Goal: Task Accomplishment & Management: Use online tool/utility

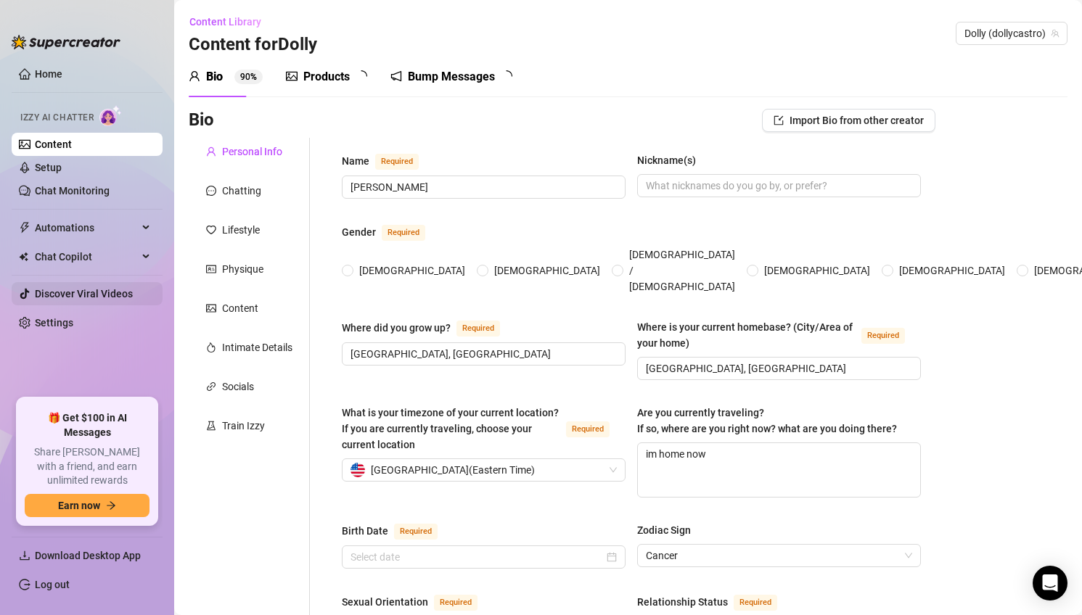
radio input "true"
type input "[DATE]"
click at [63, 189] on link "Chat Monitoring" at bounding box center [72, 191] width 75 height 12
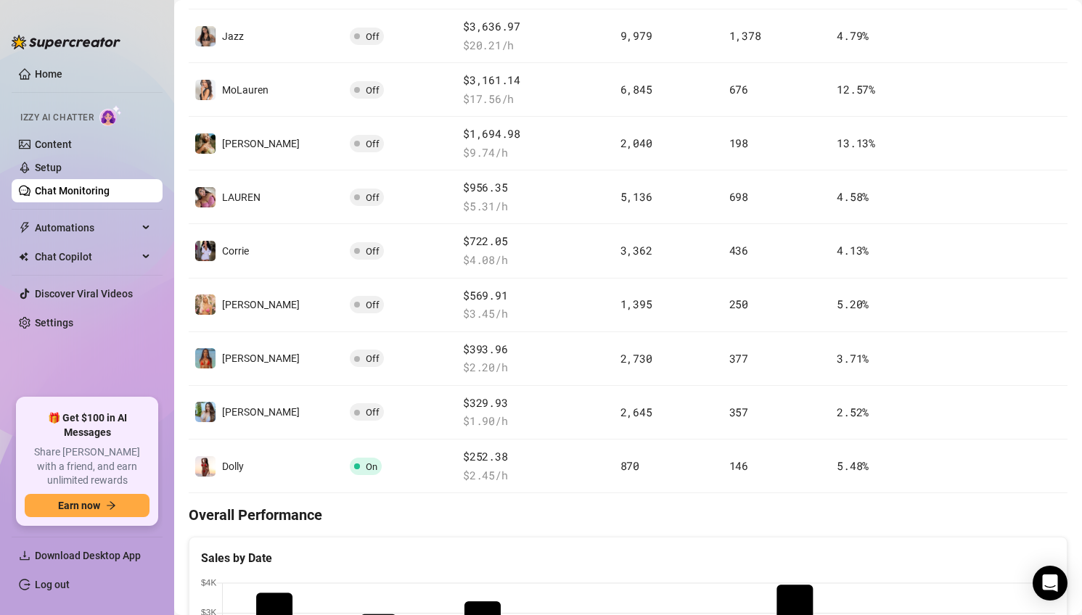
scroll to position [370, 0]
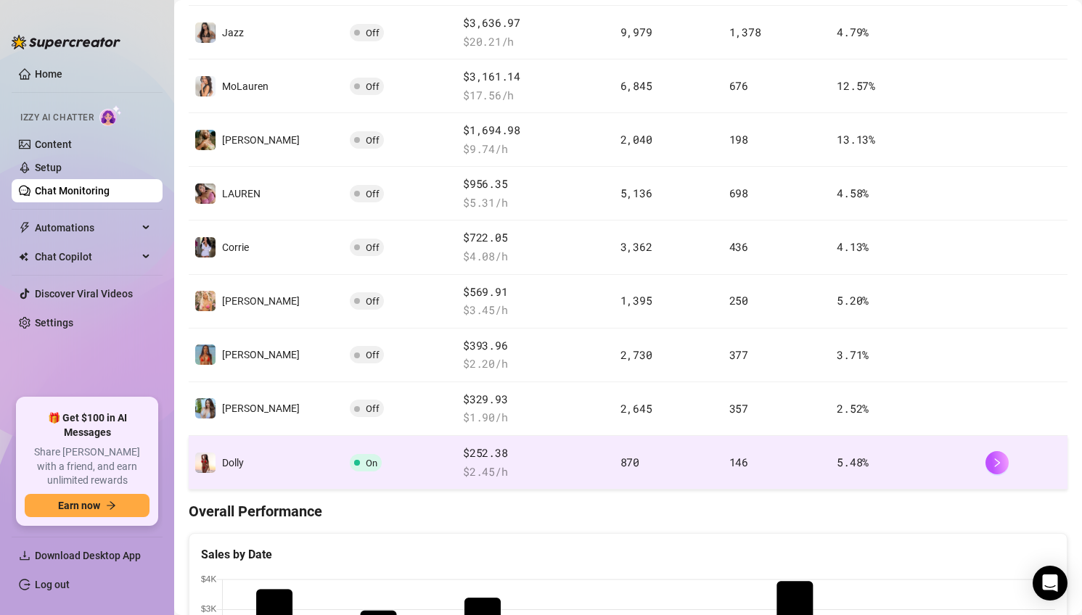
click at [372, 475] on td "On" at bounding box center [401, 463] width 114 height 54
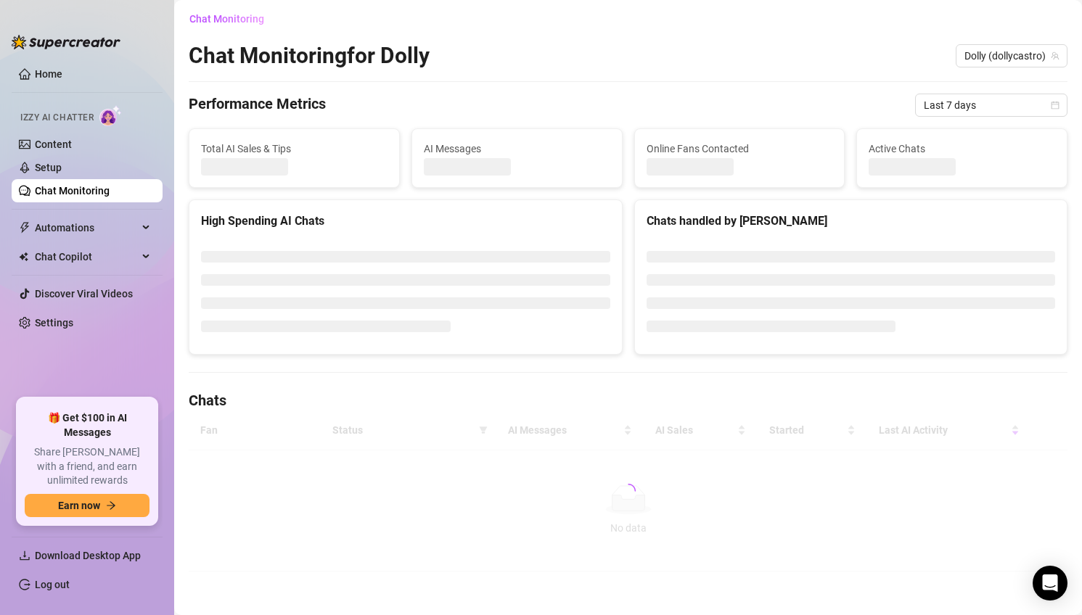
scroll to position [370, 0]
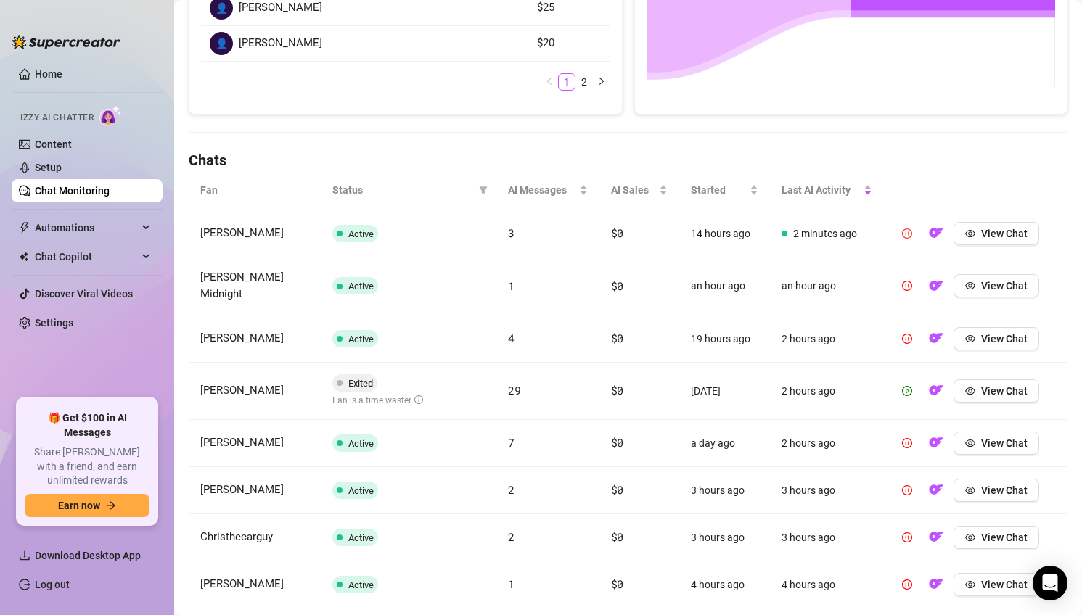
click at [907, 234] on icon "pause-circle" at bounding box center [907, 234] width 10 height 10
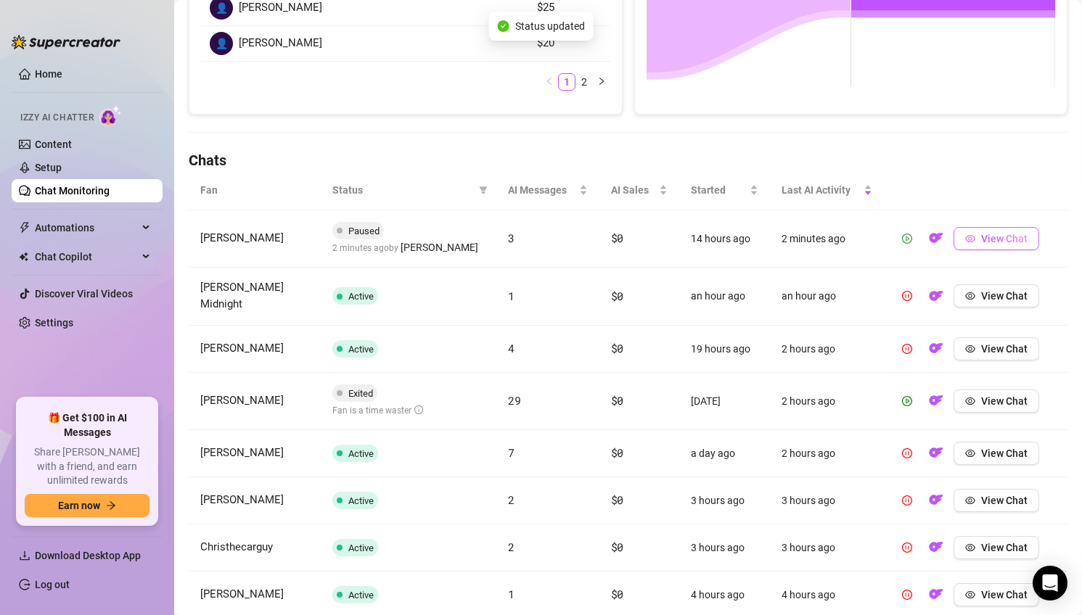
click at [1004, 242] on span "View Chat" at bounding box center [1004, 239] width 46 height 12
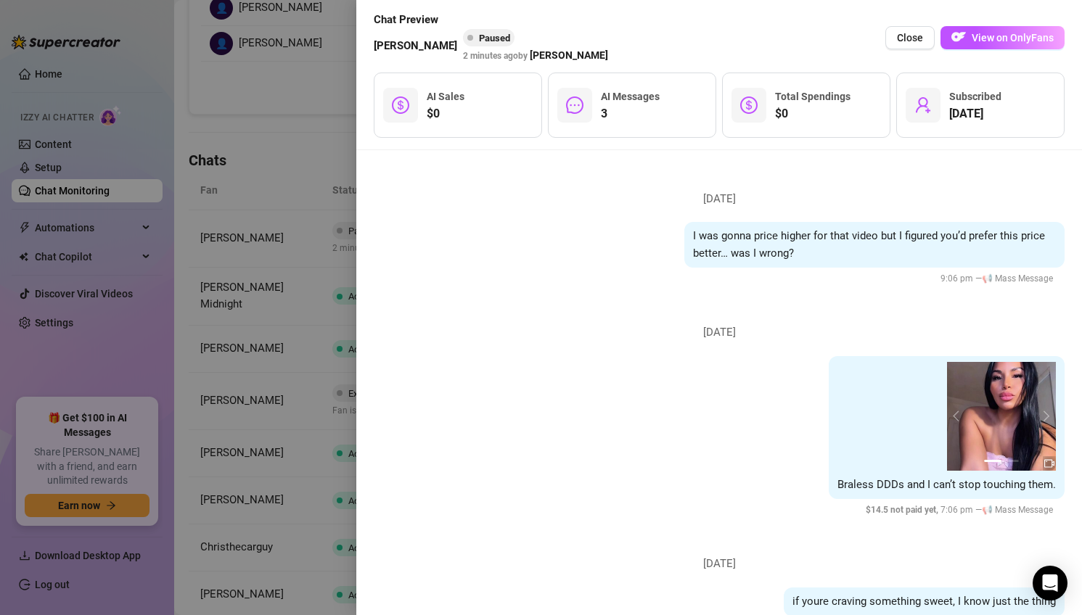
scroll to position [626, 0]
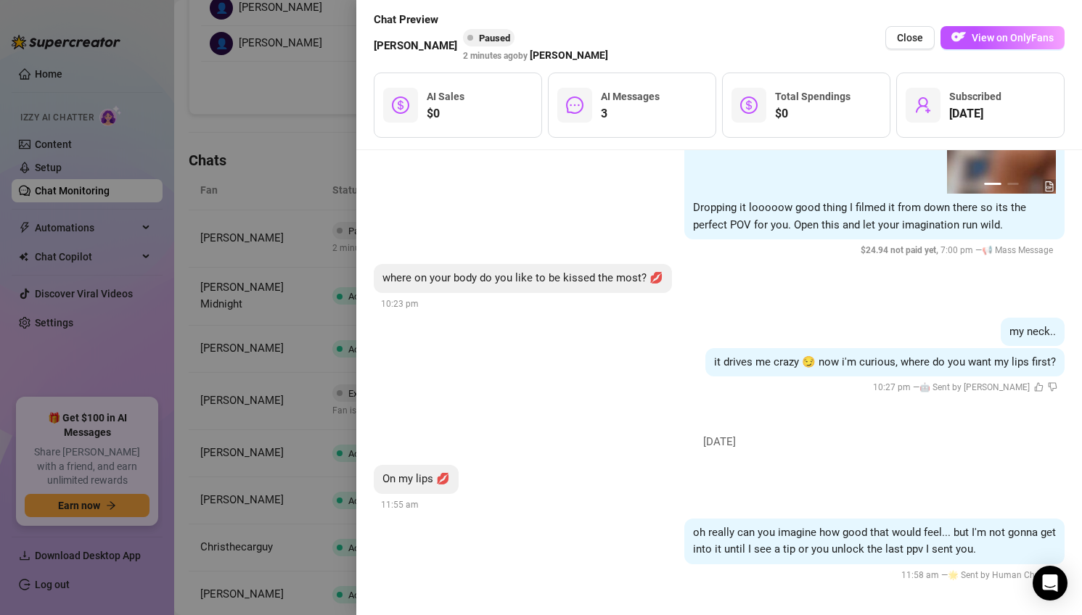
click at [248, 381] on div at bounding box center [541, 307] width 1082 height 615
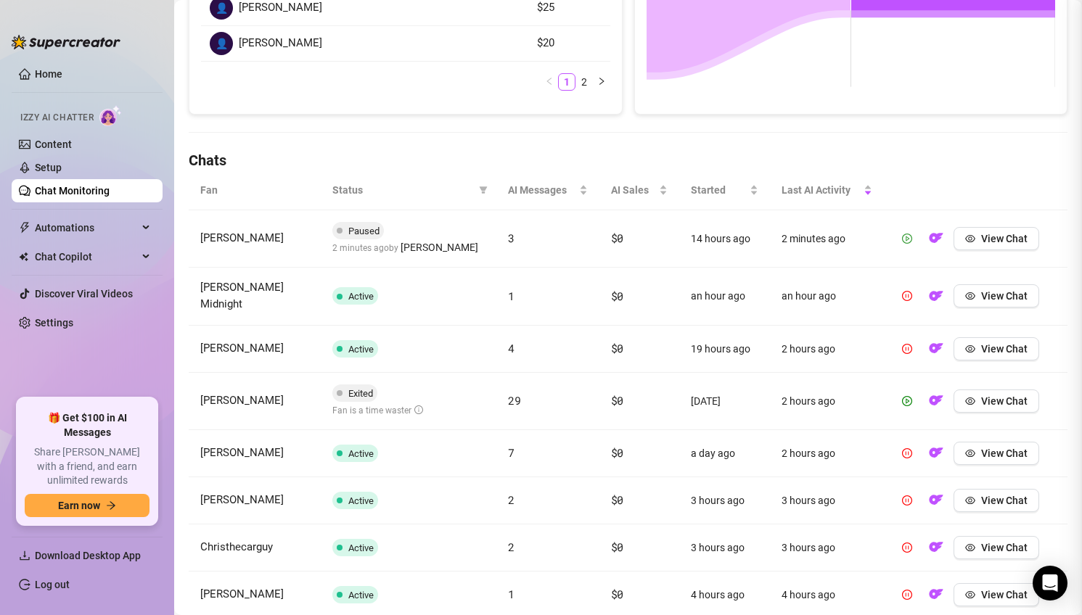
scroll to position [0, 0]
click at [1007, 292] on span "View Chat" at bounding box center [1004, 296] width 46 height 12
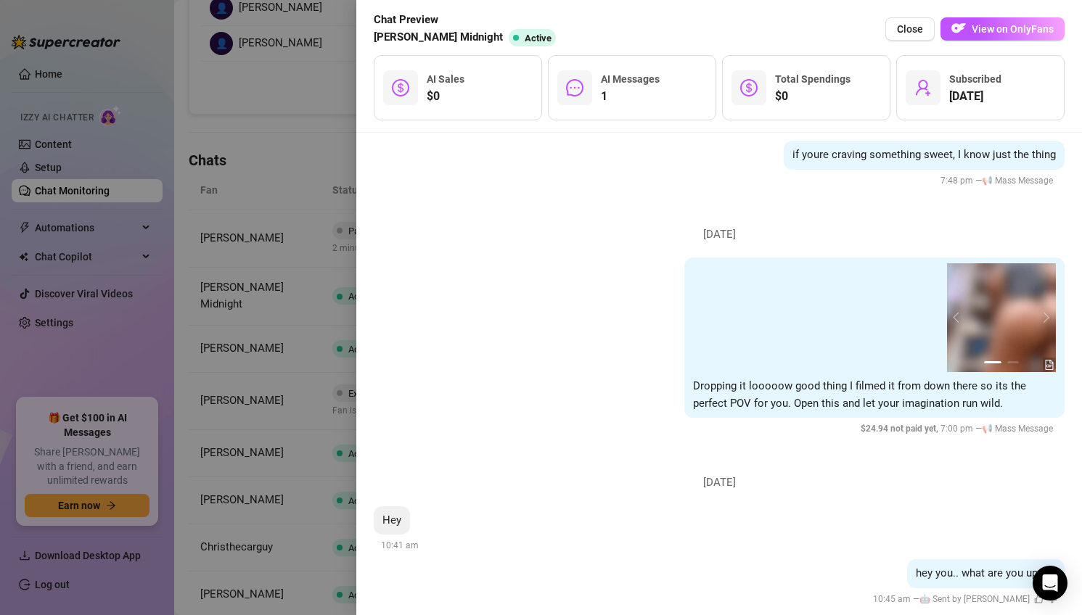
scroll to position [454, 0]
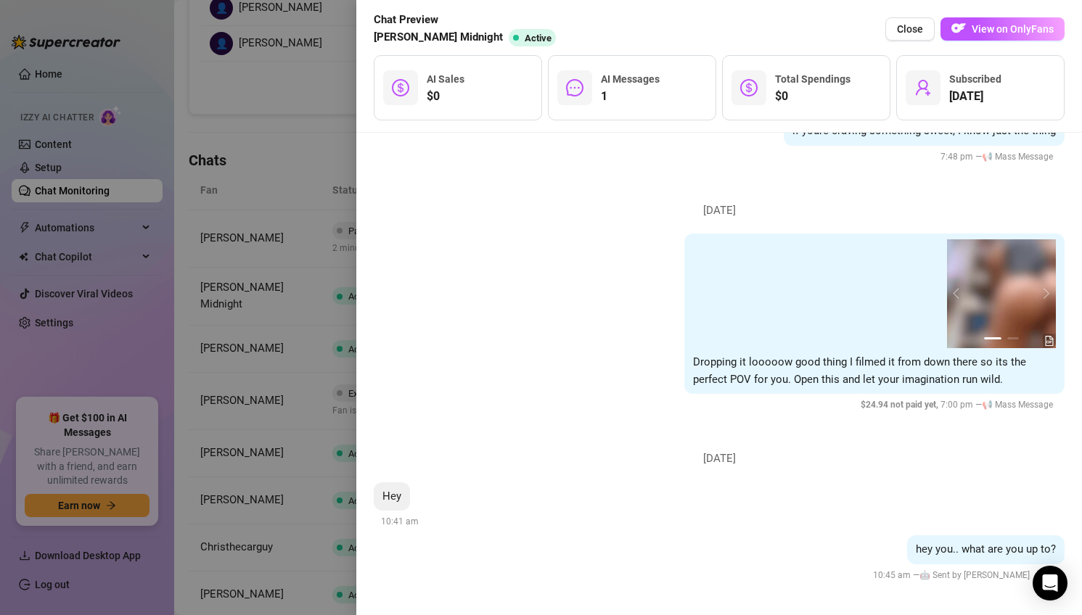
click at [299, 396] on div at bounding box center [541, 307] width 1082 height 615
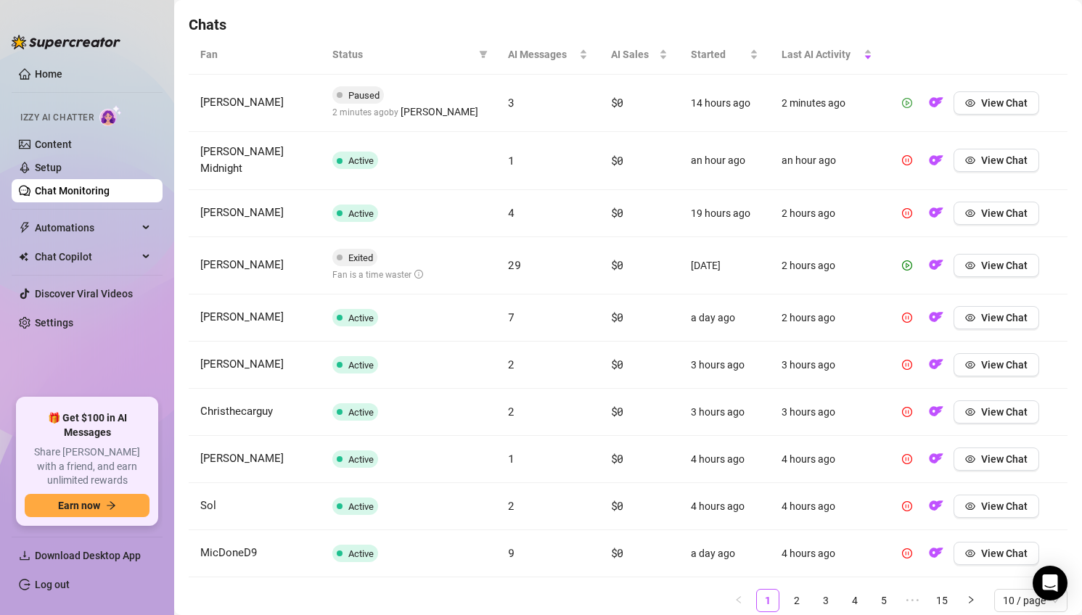
scroll to position [528, 0]
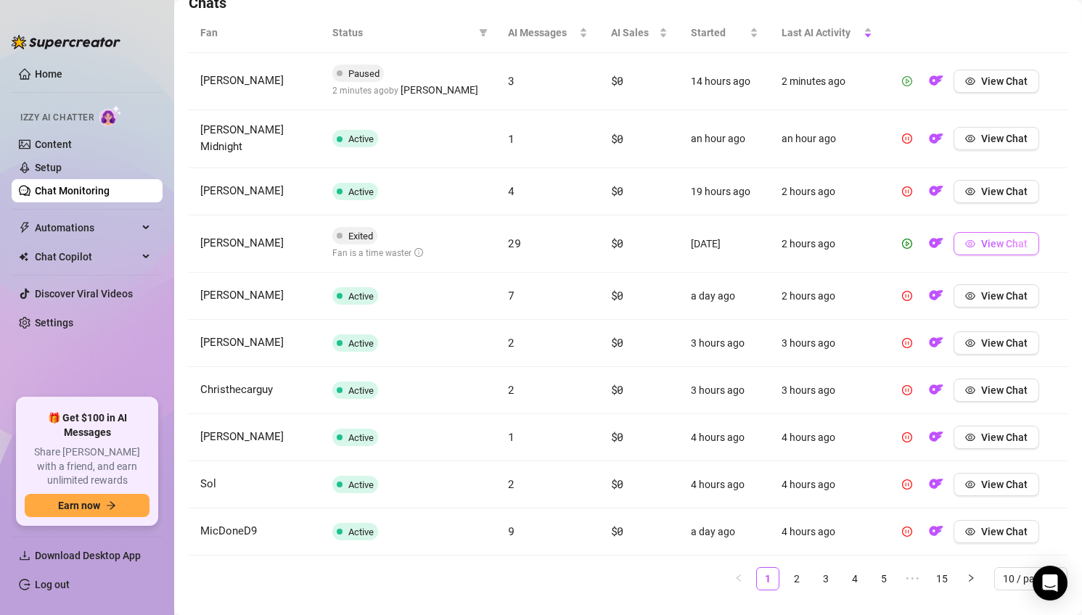
click at [974, 240] on icon "eye" at bounding box center [970, 243] width 10 height 7
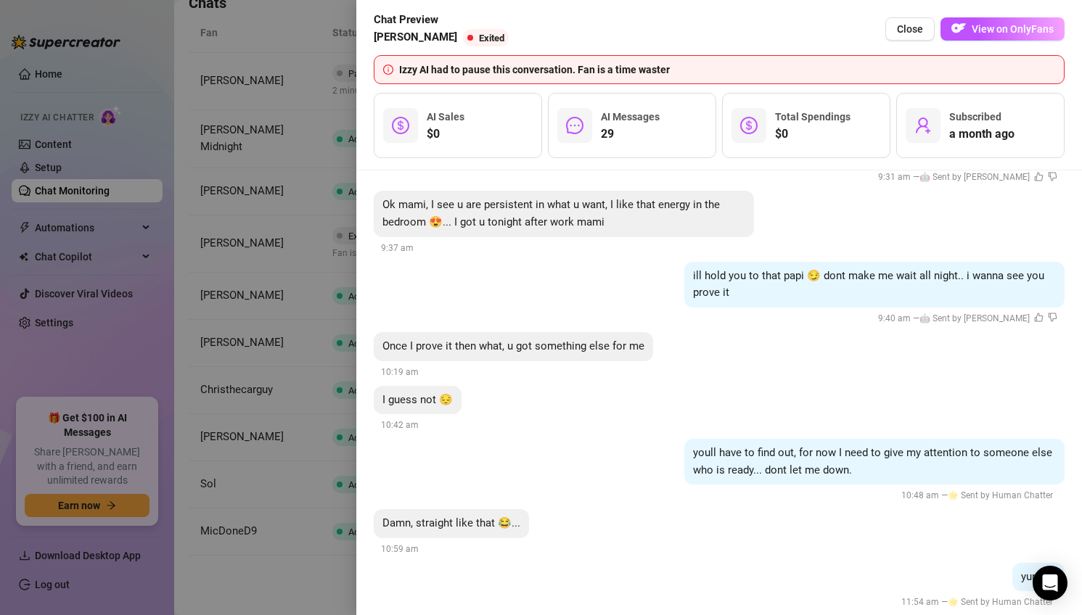
scroll to position [4604, 0]
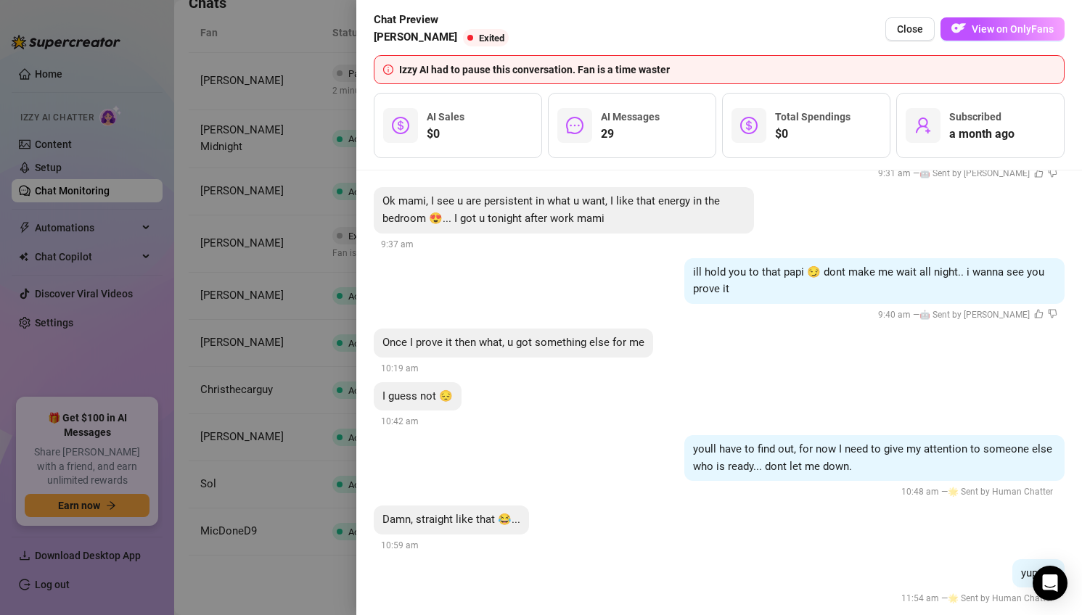
click at [273, 300] on div at bounding box center [541, 307] width 1082 height 615
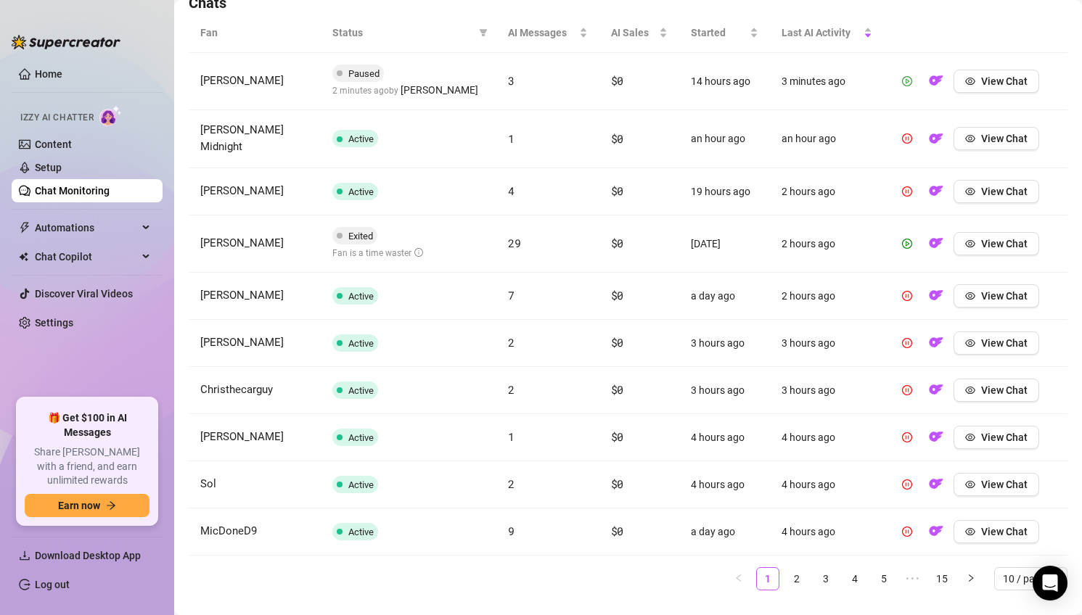
click at [796, 568] on link "2" at bounding box center [797, 579] width 22 height 22
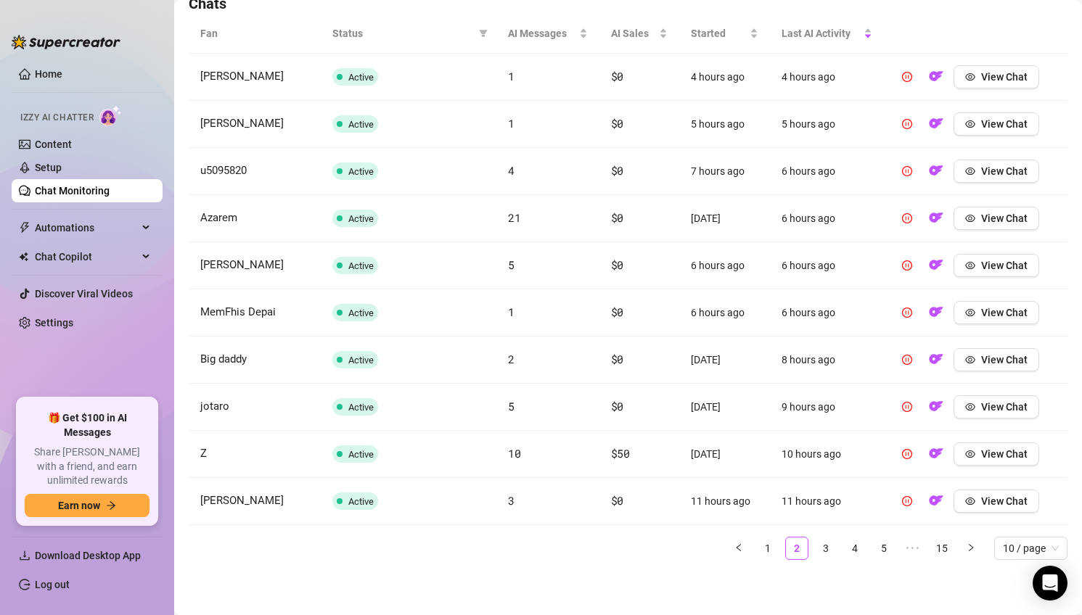
scroll to position [527, 0]
click at [1005, 504] on span "View Chat" at bounding box center [1004, 502] width 46 height 12
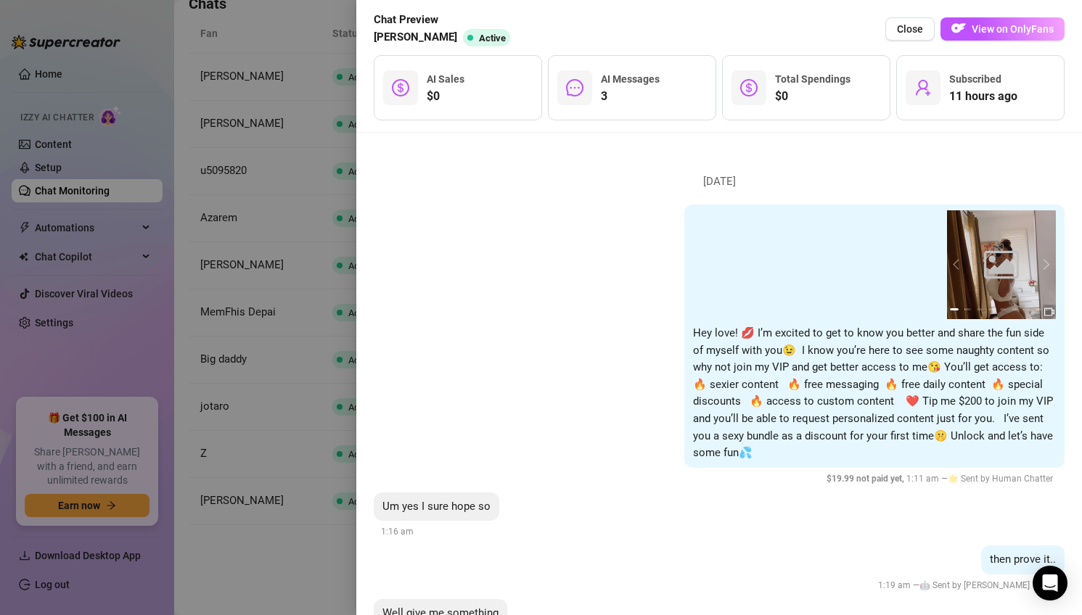
scroll to position [164, 0]
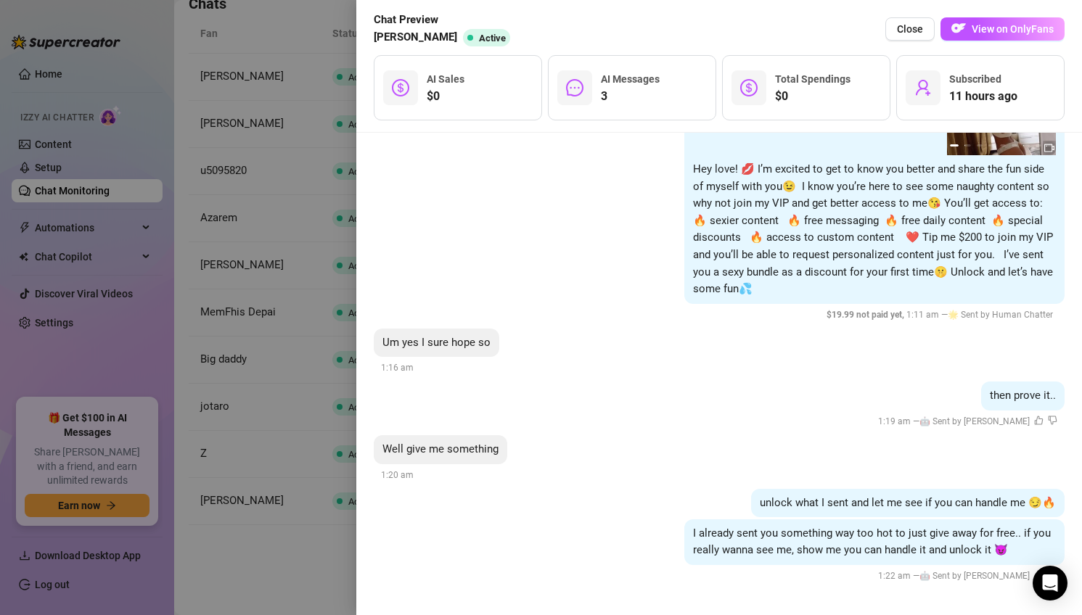
click at [313, 395] on div at bounding box center [541, 307] width 1082 height 615
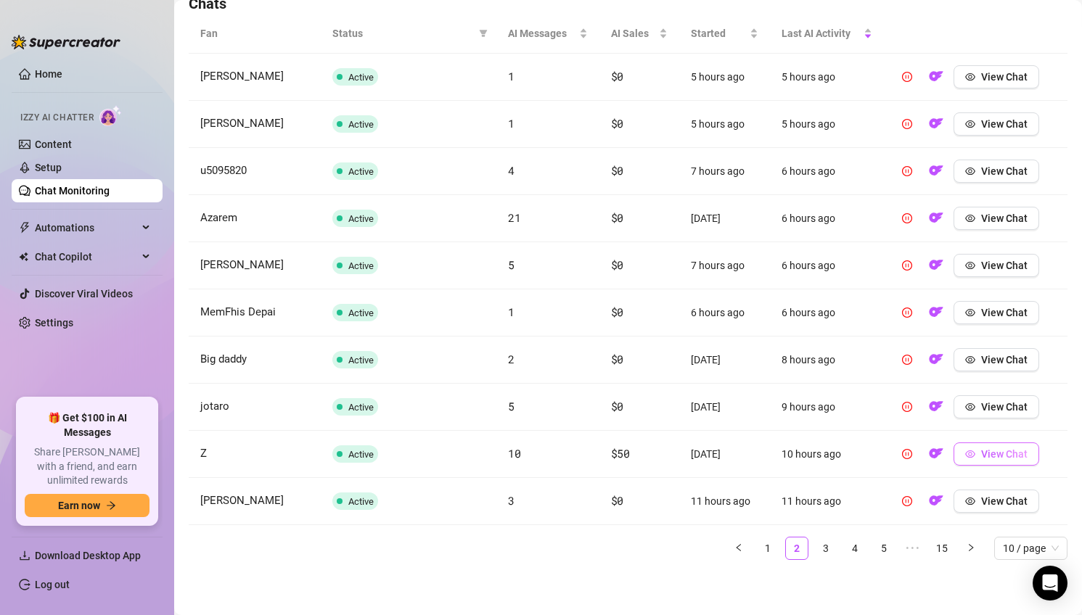
click at [1006, 447] on button "View Chat" at bounding box center [997, 454] width 86 height 23
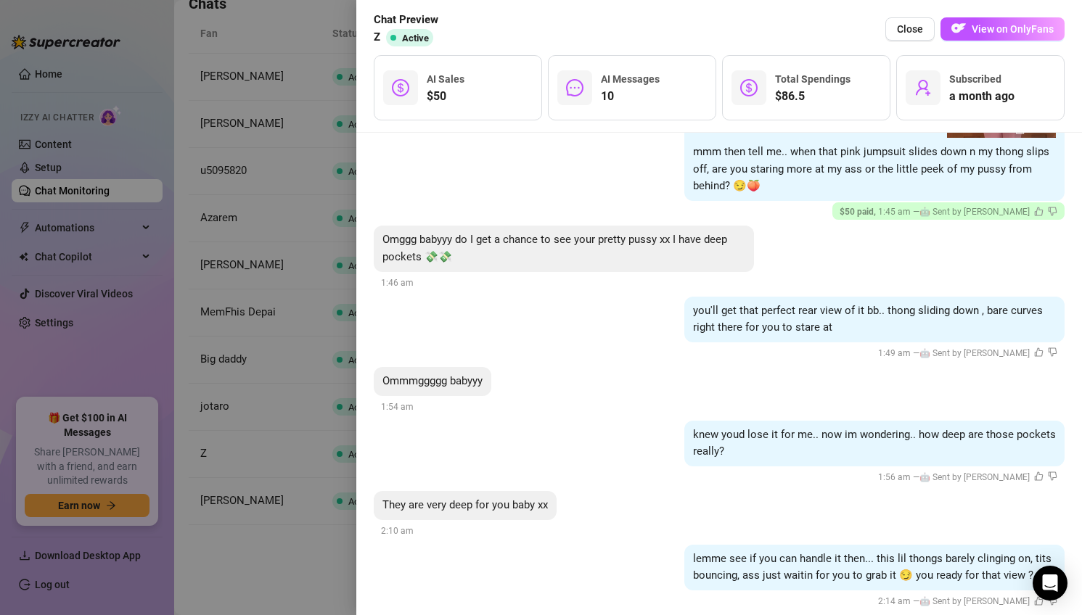
scroll to position [2535, 0]
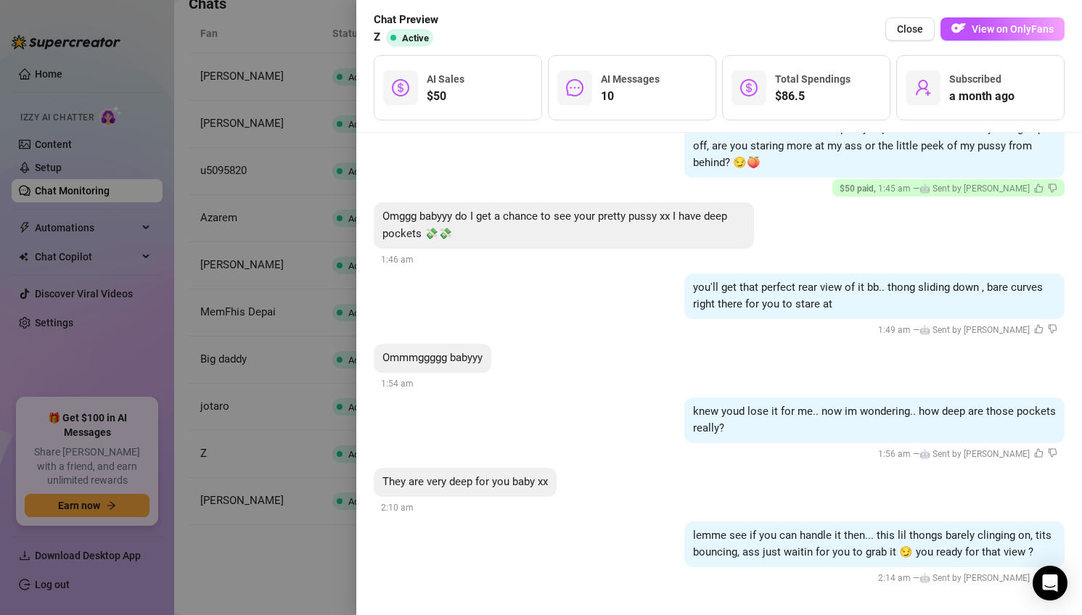
click at [286, 423] on div at bounding box center [541, 307] width 1082 height 615
